Goal: Task Accomplishment & Management: Use online tool/utility

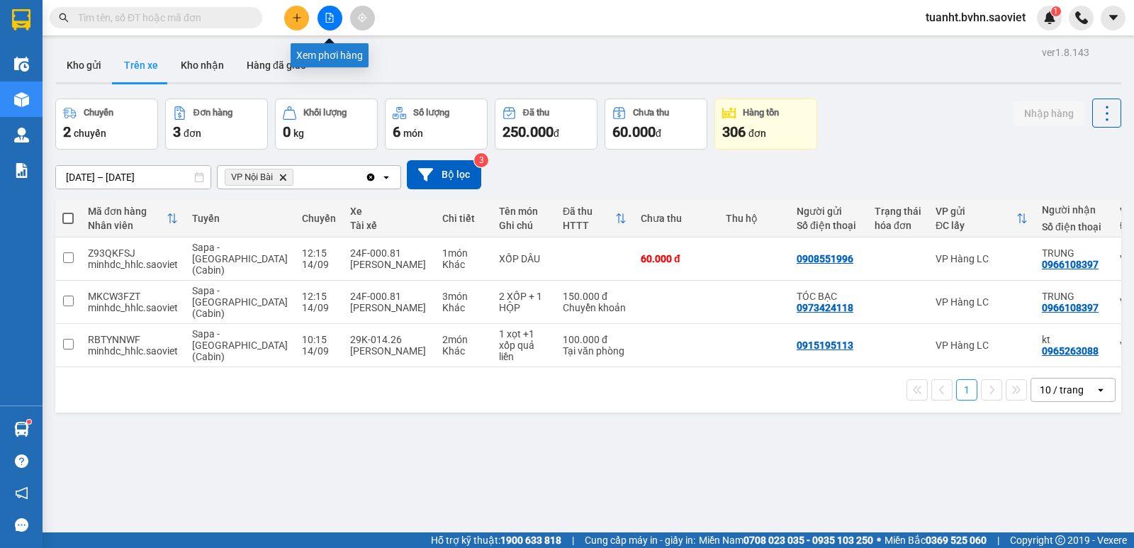
click at [335, 26] on button at bounding box center [330, 18] width 25 height 25
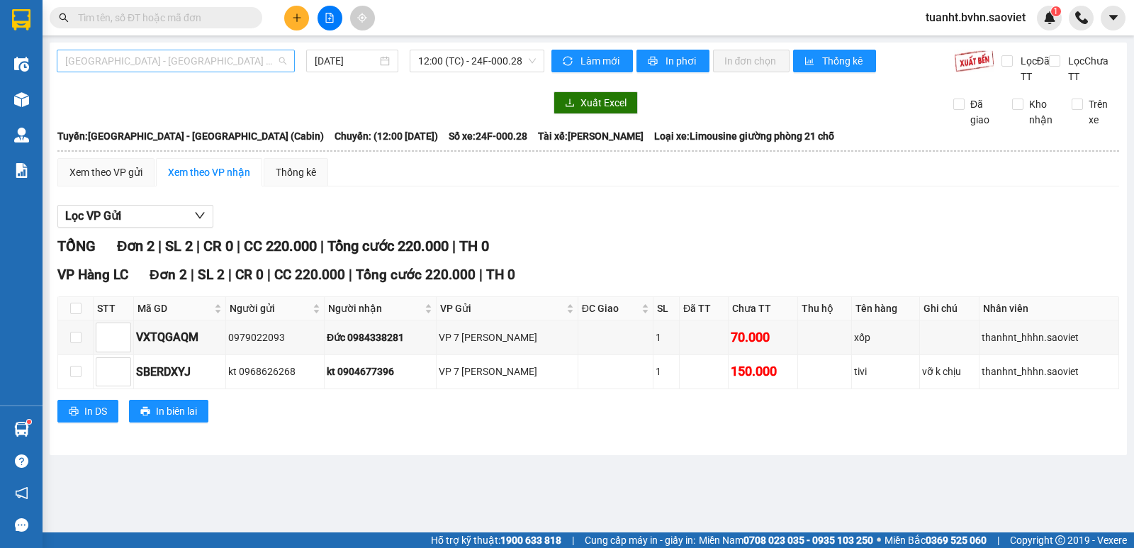
click at [225, 67] on span "[GEOGRAPHIC_DATA] - [GEOGRAPHIC_DATA] (Cabin)" at bounding box center [175, 60] width 221 height 21
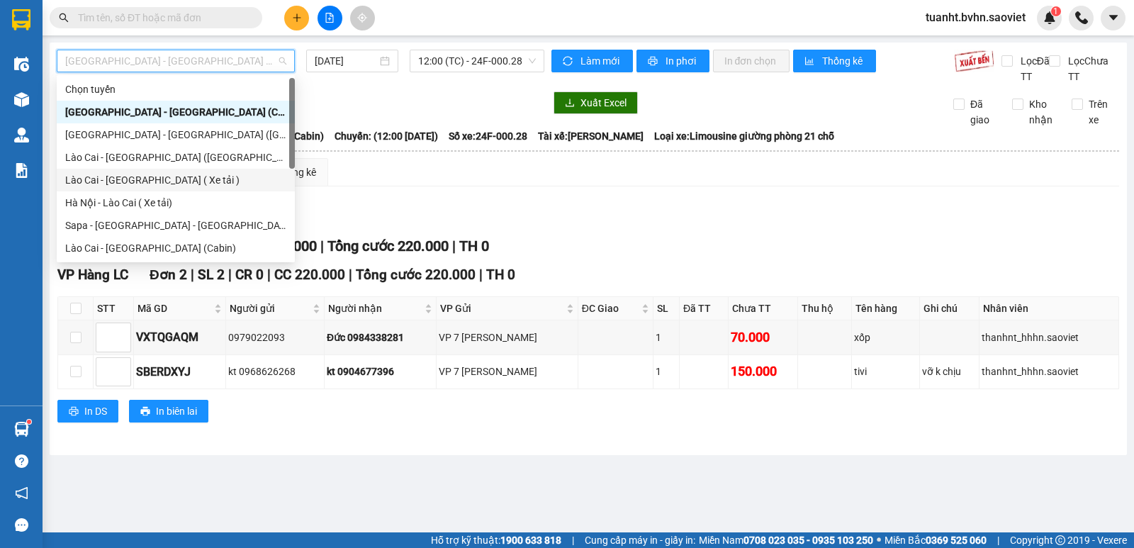
scroll to position [113, 0]
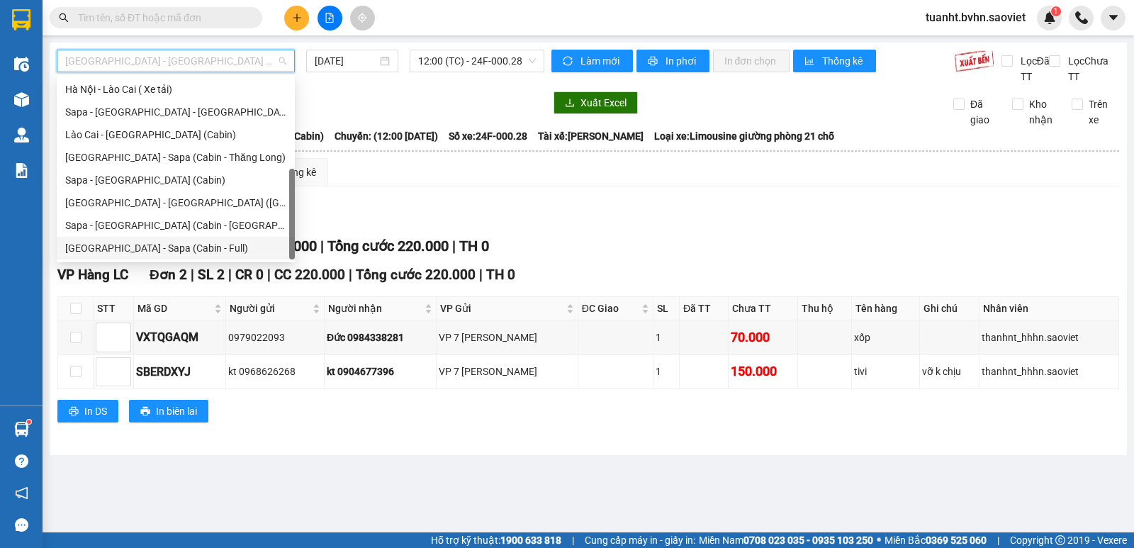
click at [236, 248] on div "[GEOGRAPHIC_DATA] - Sapa (Cabin - Full)" at bounding box center [175, 248] width 221 height 16
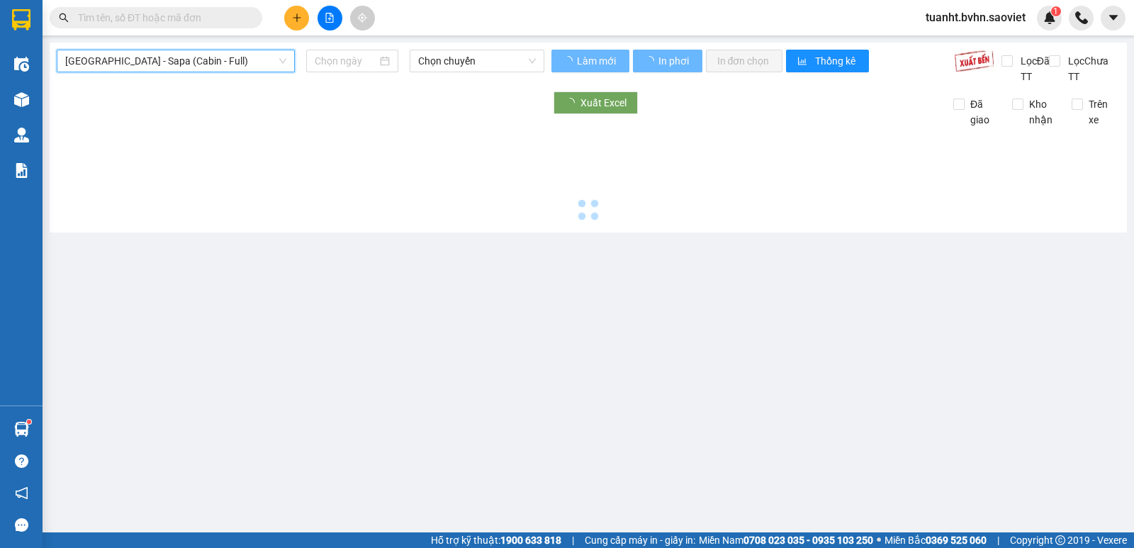
type input "[DATE]"
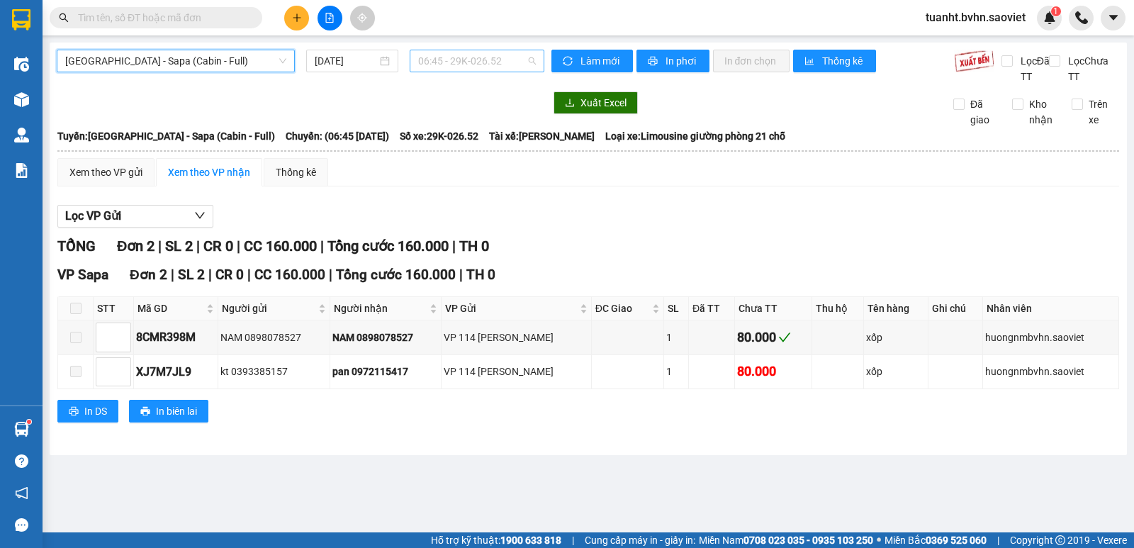
click at [489, 62] on span "06:45 - 29K-026.52" at bounding box center [476, 60] width 117 height 21
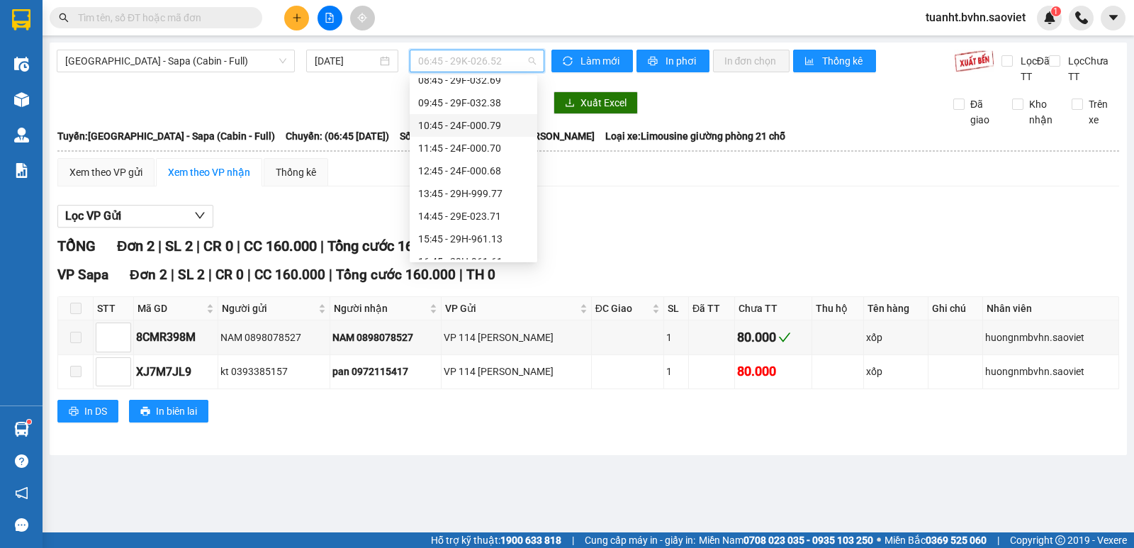
scroll to position [142, 0]
click at [488, 154] on div "14:45 - 29E-023.71" at bounding box center [473, 152] width 111 height 16
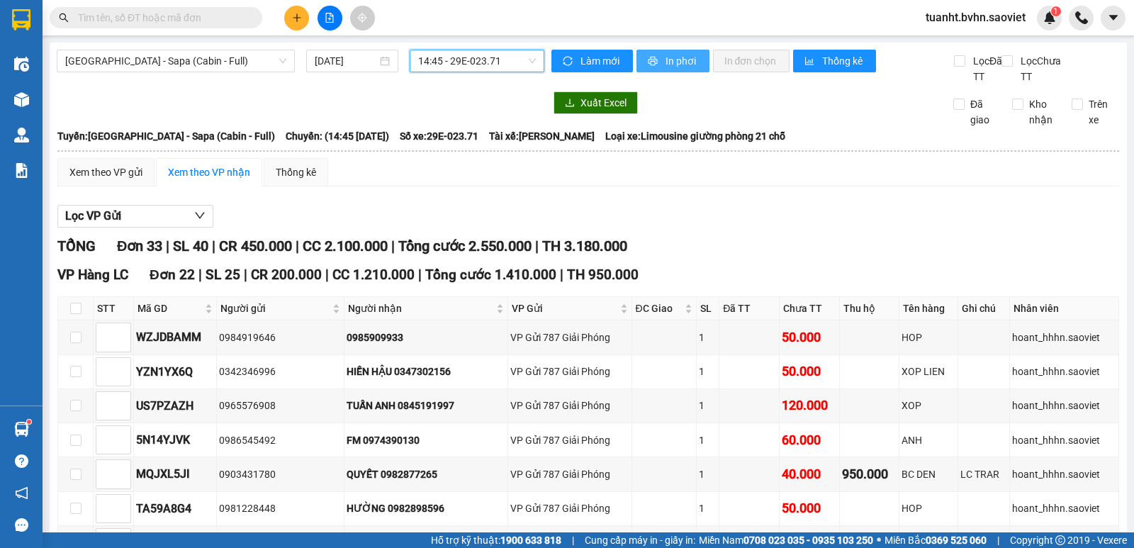
click at [666, 67] on span "In phơi" at bounding box center [682, 61] width 33 height 16
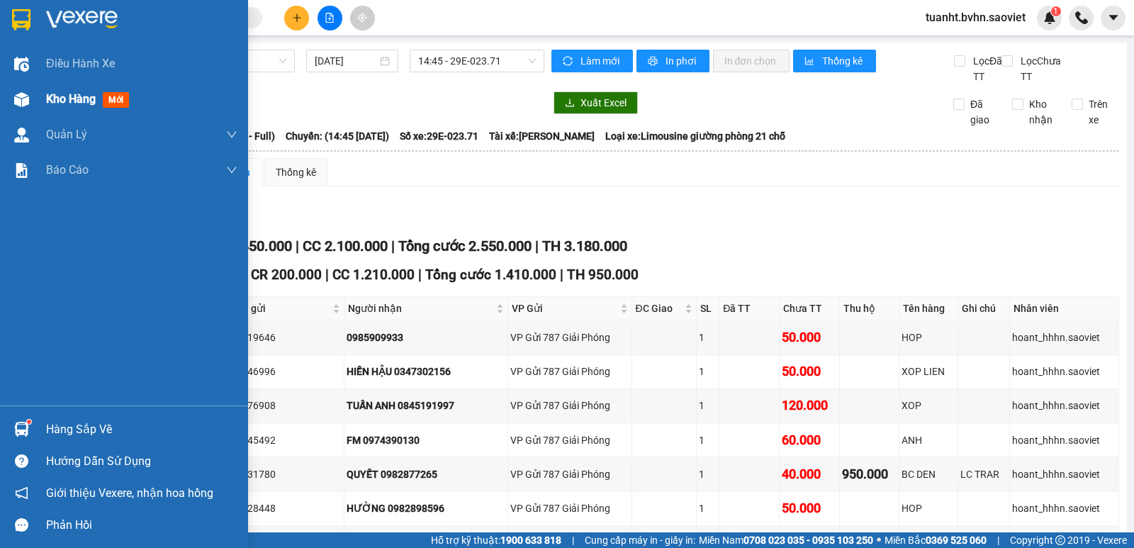
click at [21, 101] on img at bounding box center [21, 99] width 15 height 15
